Goal: Task Accomplishment & Management: Manage account settings

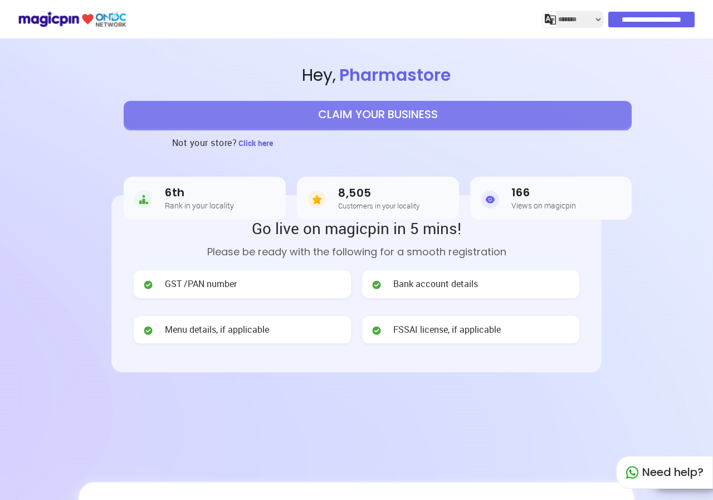
select select "*******"
click at [434, 285] on span "Bank account details" at bounding box center [435, 283] width 85 height 13
click at [375, 287] on img at bounding box center [376, 284] width 11 height 11
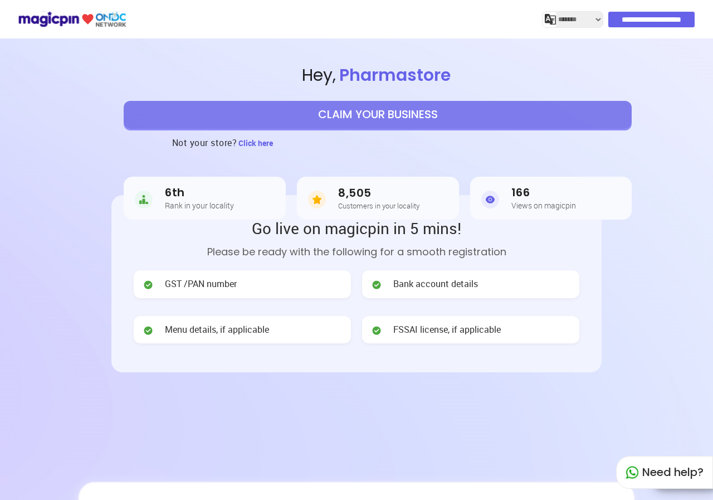
click at [375, 287] on img at bounding box center [376, 284] width 11 height 11
click at [379, 280] on img at bounding box center [376, 284] width 11 height 11
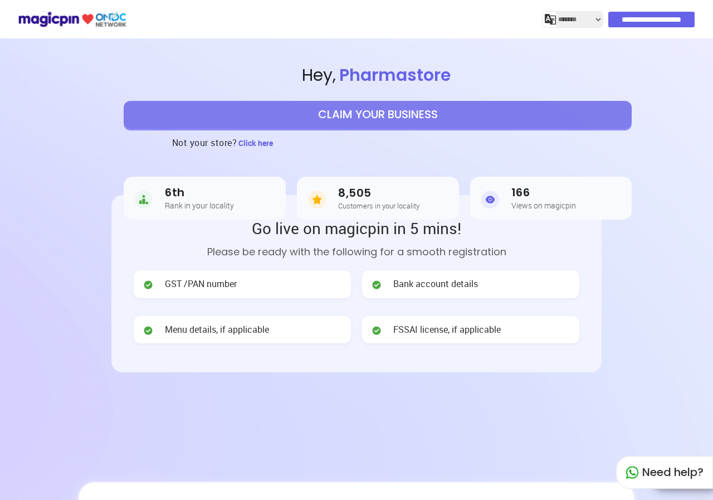
click at [393, 189] on h3 "8,505" at bounding box center [378, 193] width 81 height 13
click at [230, 191] on h3 "6th" at bounding box center [199, 192] width 69 height 13
click at [521, 203] on h5 "Views on magicpin" at bounding box center [543, 205] width 65 height 8
click at [266, 287] on div "GST /PAN number" at bounding box center [242, 284] width 217 height 28
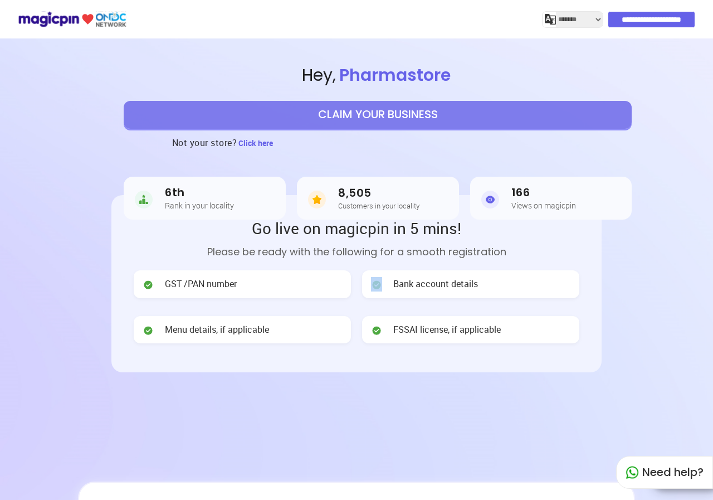
click at [266, 287] on div "GST /PAN number" at bounding box center [242, 284] width 217 height 28
